Goal: Task Accomplishment & Management: Manage account settings

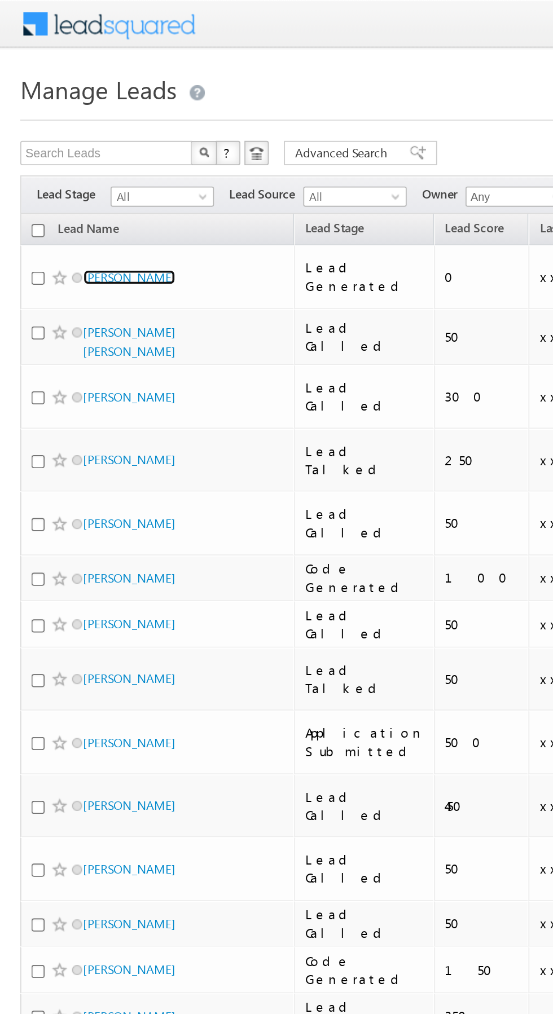
click at [73, 150] on link "[PERSON_NAME]" at bounding box center [71, 154] width 51 height 8
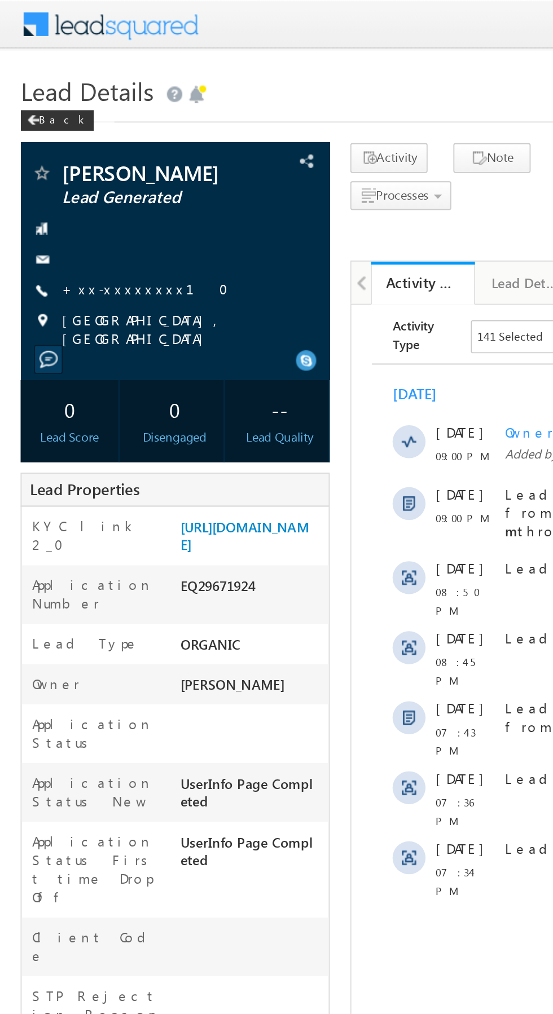
click at [72, 159] on link "+xx-xxxxxxxx10" at bounding box center [83, 158] width 98 height 10
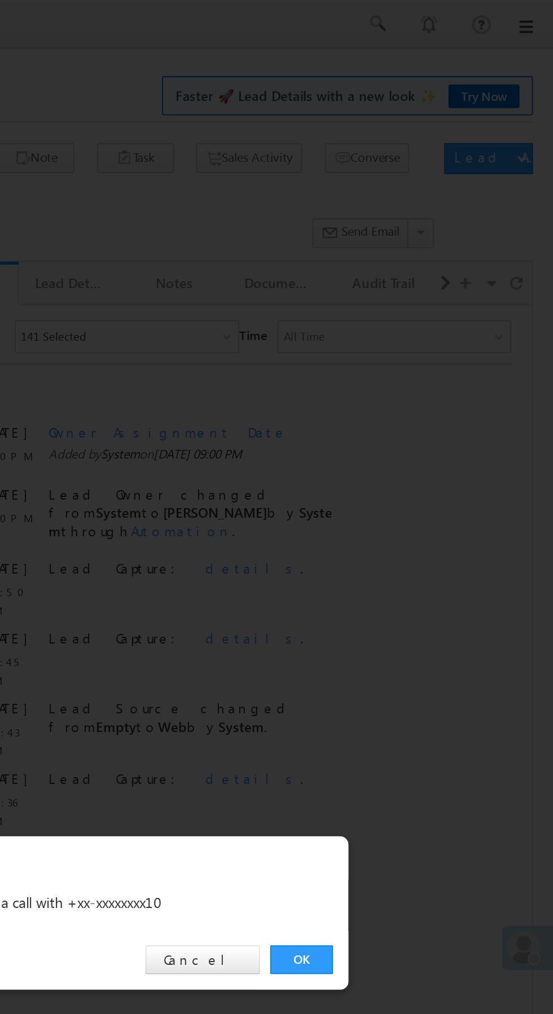
click at [415, 526] on link "OK" at bounding box center [415, 526] width 34 height 16
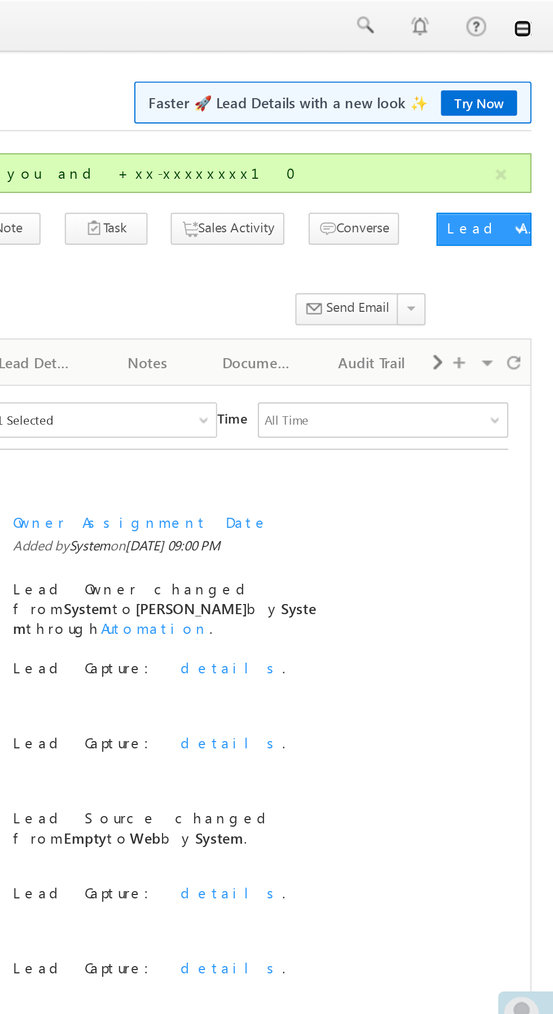
click at [541, 17] on link at bounding box center [537, 14] width 9 height 9
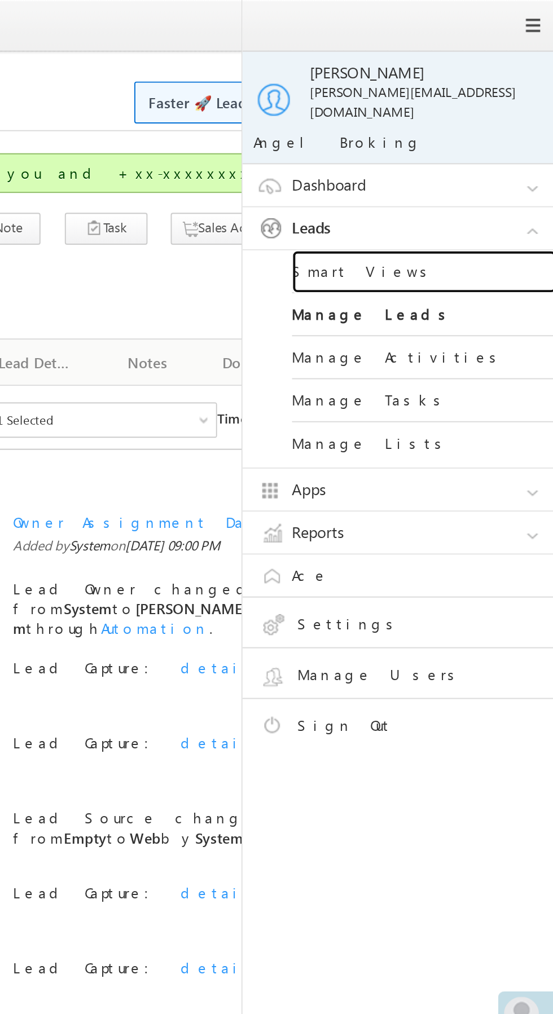
click at [486, 132] on link "Smart Views" at bounding box center [486, 139] width 135 height 22
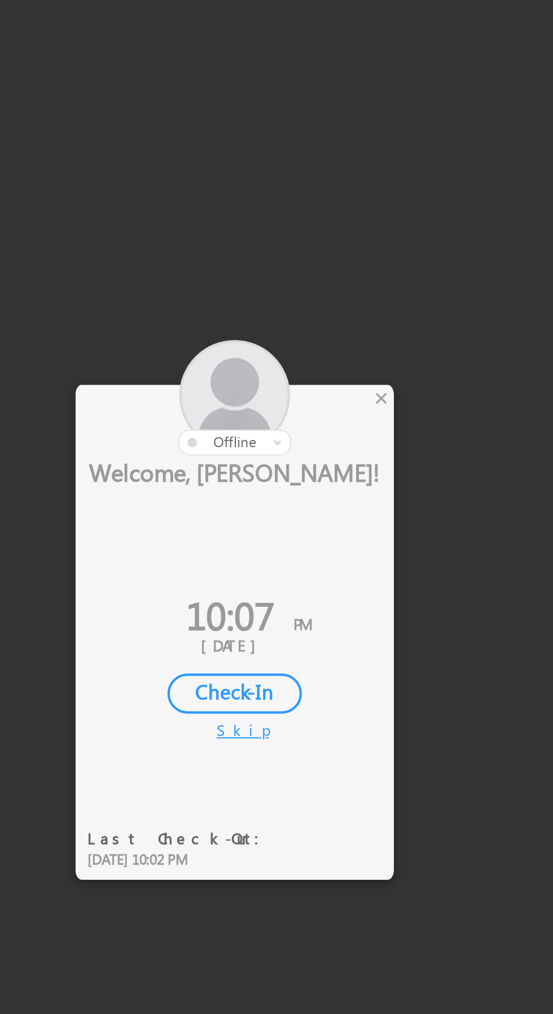
click at [327, 428] on div "×" at bounding box center [326, 423] width 12 height 12
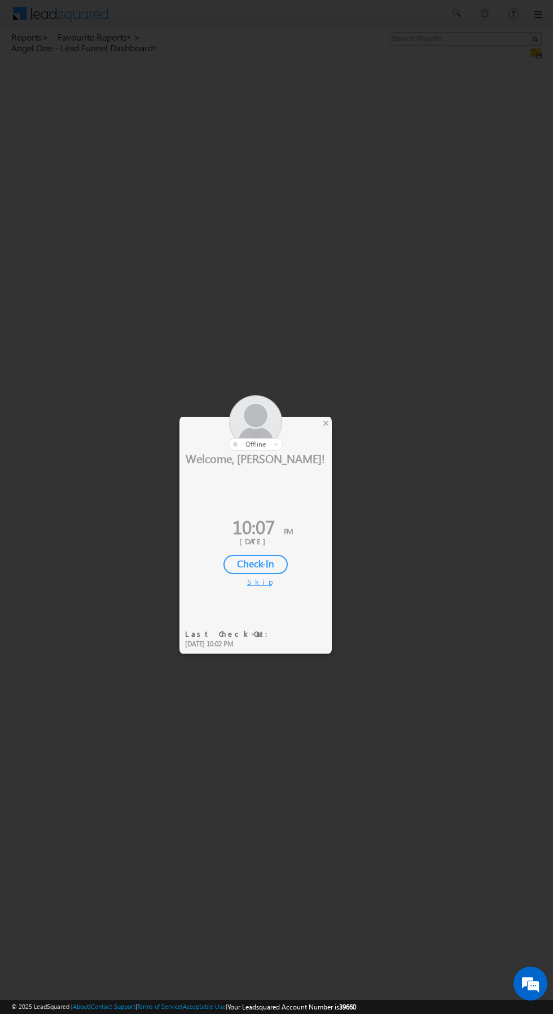
click at [332, 419] on div at bounding box center [276, 507] width 553 height 1014
click at [345, 421] on div at bounding box center [276, 507] width 553 height 1014
click at [349, 437] on div at bounding box center [276, 507] width 553 height 1014
click at [344, 439] on div at bounding box center [276, 507] width 553 height 1014
click at [349, 438] on div at bounding box center [276, 507] width 553 height 1014
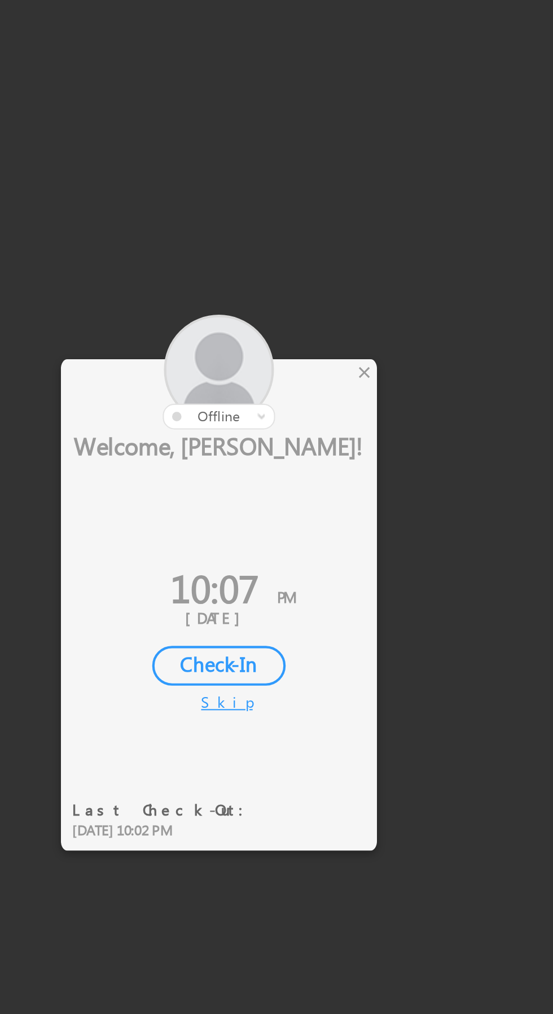
click at [335, 432] on div at bounding box center [276, 507] width 553 height 1014
click at [323, 426] on div "×" at bounding box center [326, 423] width 12 height 12
